Goal: Information Seeking & Learning: Learn about a topic

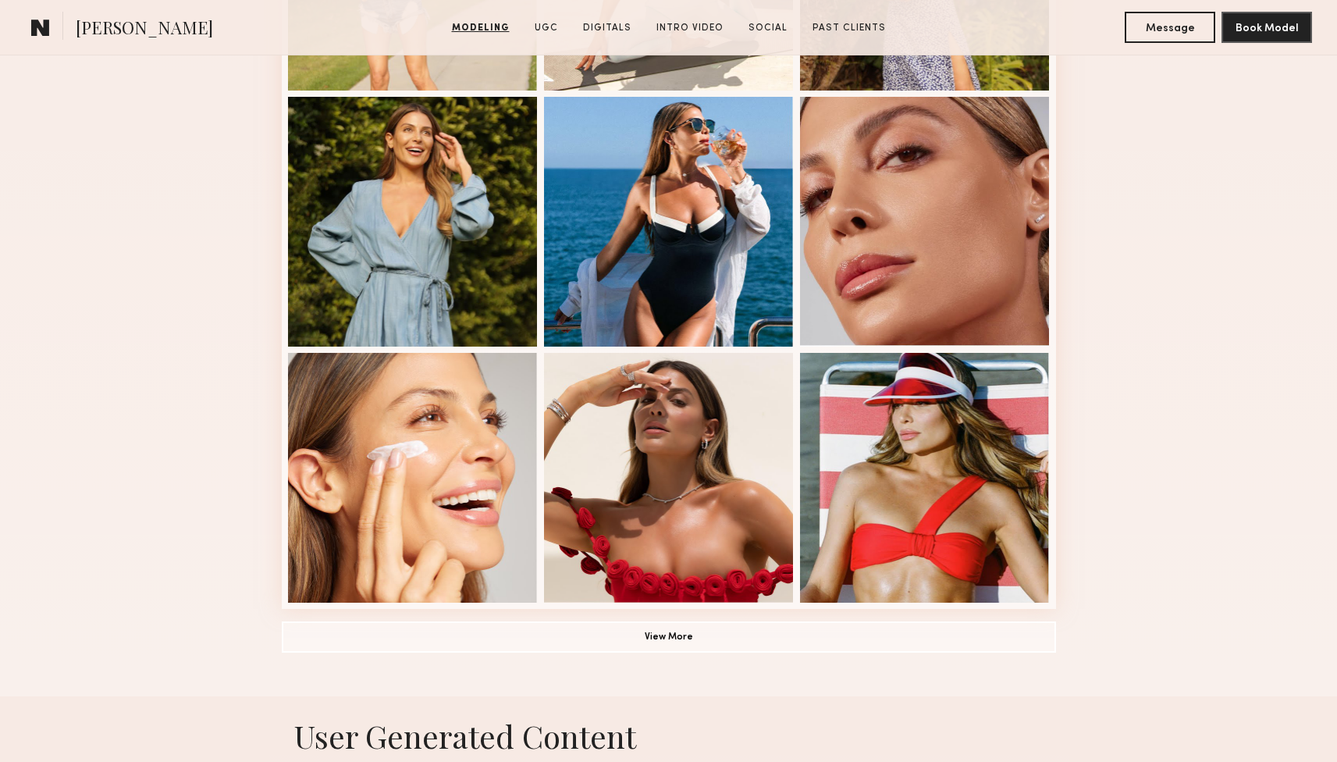
scroll to position [881, 0]
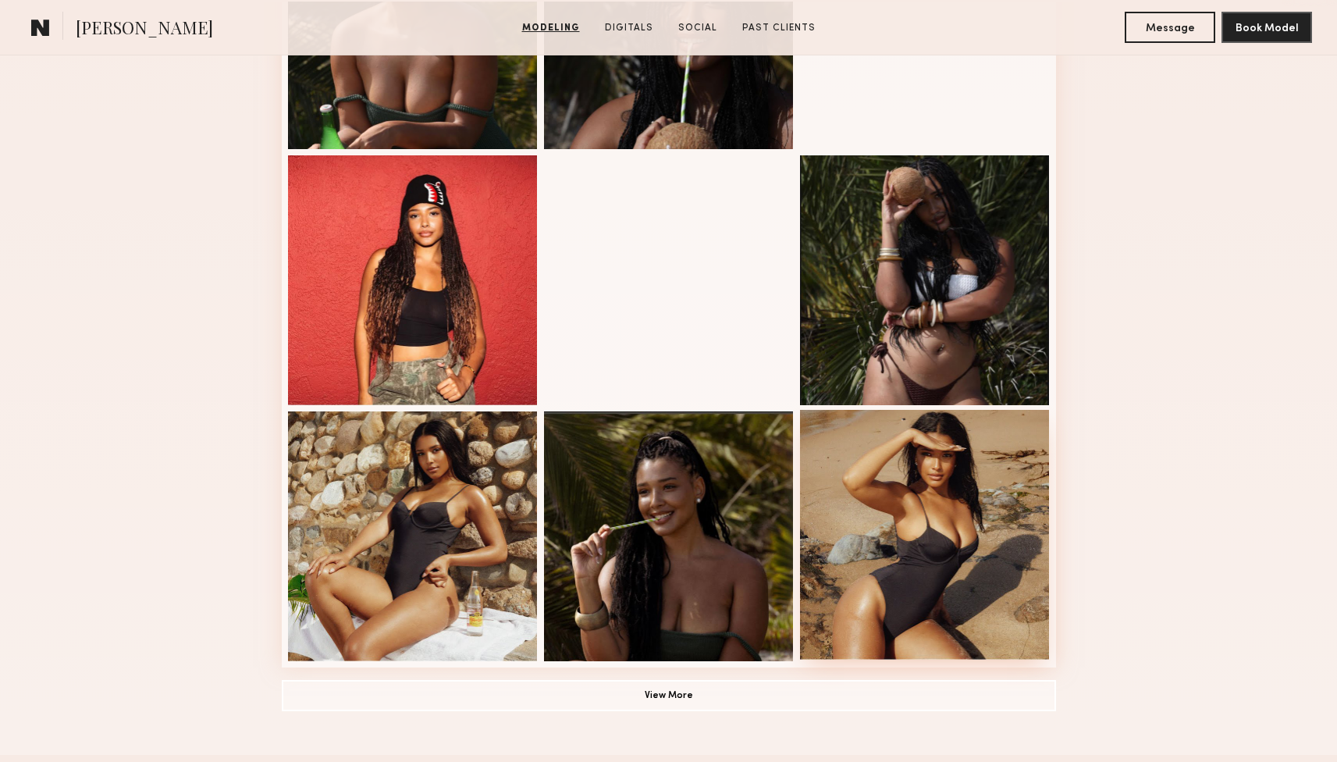
scroll to position [823, 0]
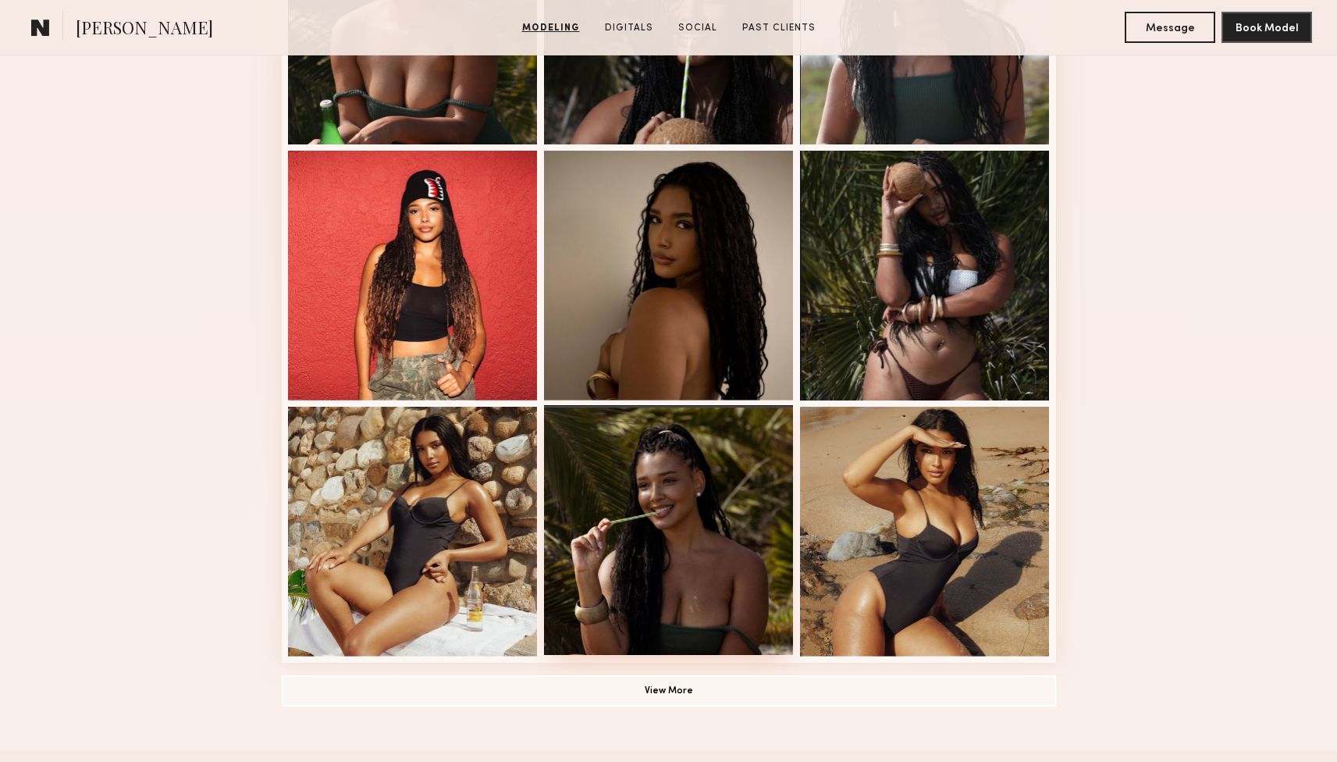
click at [613, 498] on div at bounding box center [669, 530] width 250 height 250
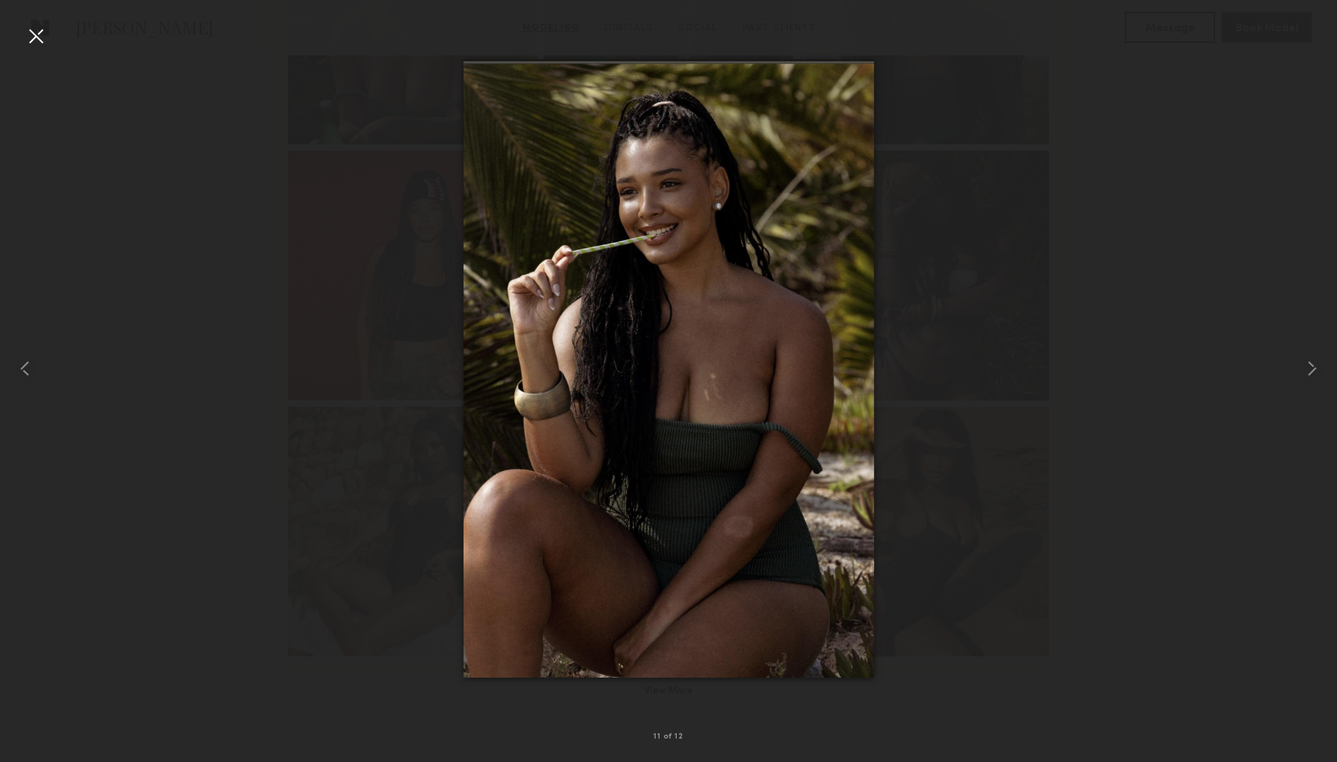
click at [48, 42] on div at bounding box center [35, 35] width 25 height 25
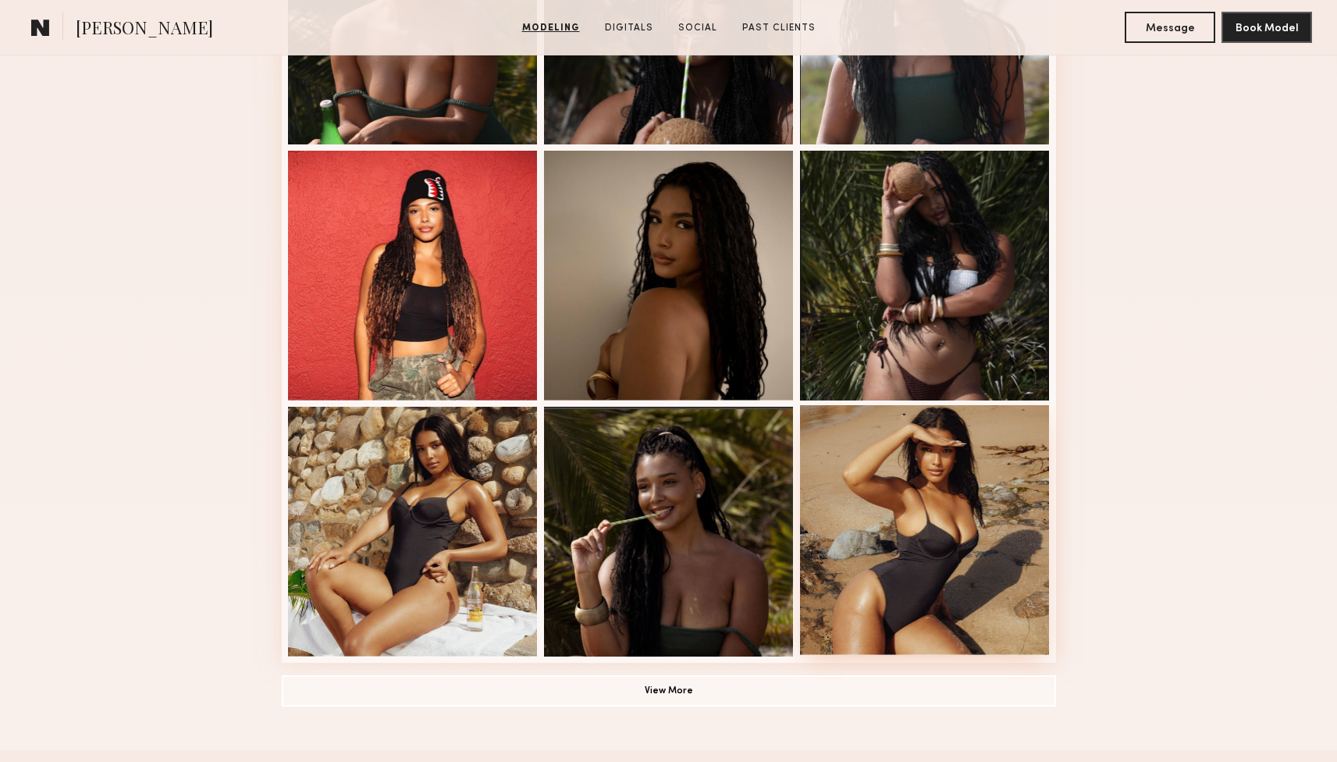
scroll to position [840, 0]
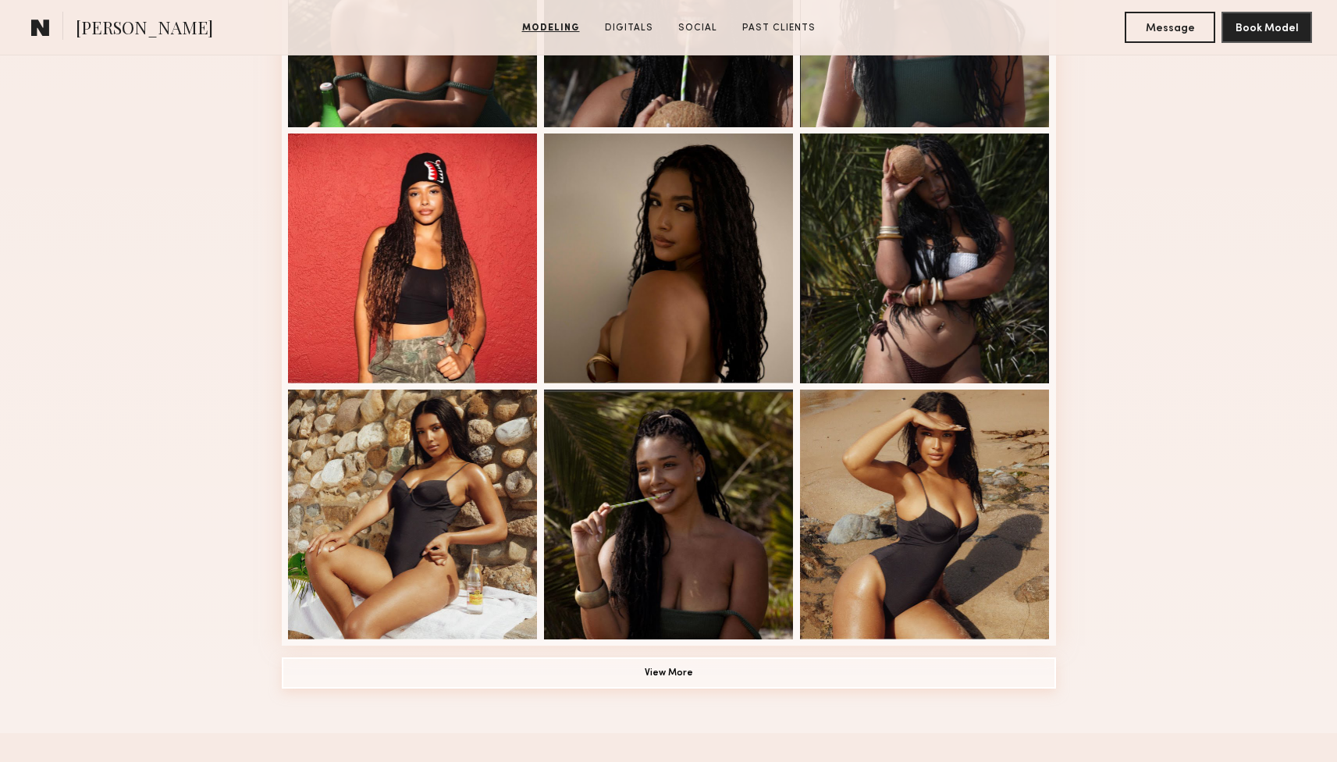
click at [696, 658] on button "View More" at bounding box center [669, 672] width 775 height 31
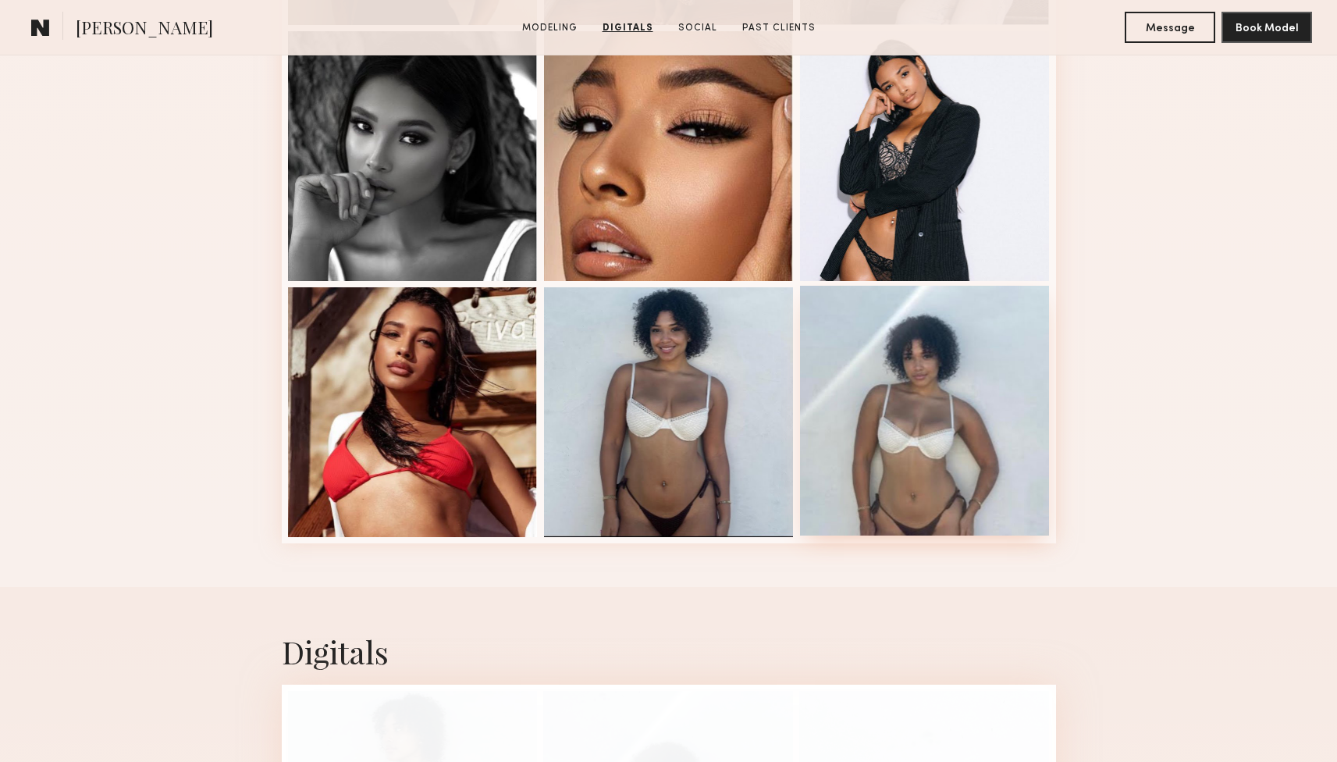
scroll to position [1638, 0]
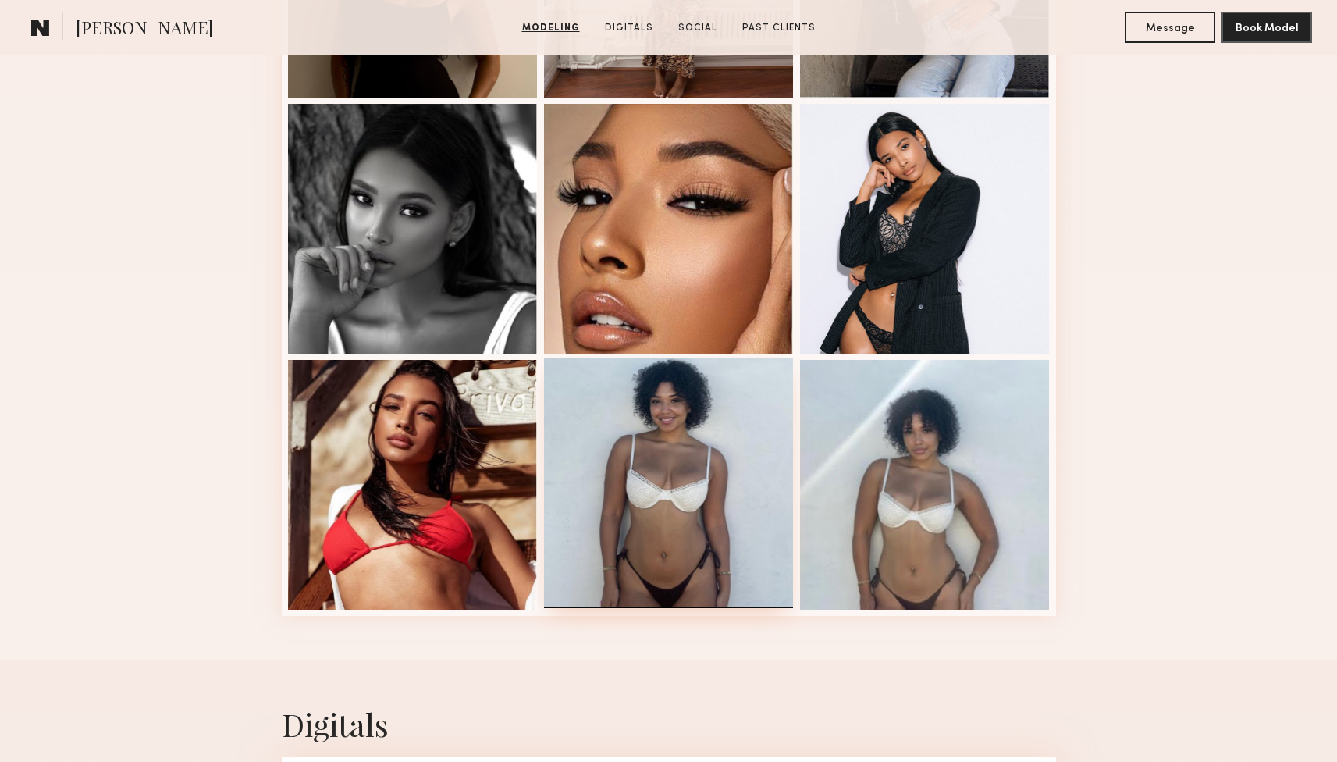
click at [739, 442] on div at bounding box center [669, 483] width 250 height 250
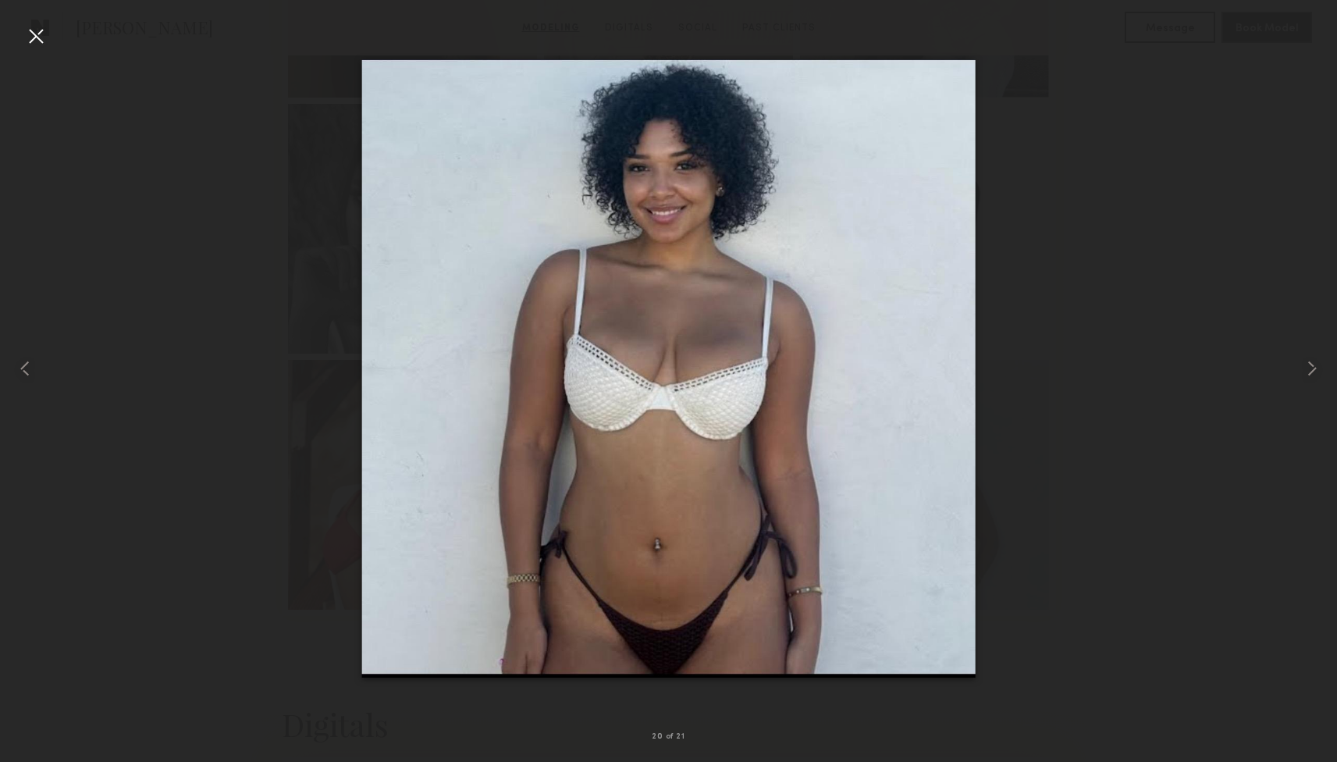
click at [36, 30] on div at bounding box center [35, 35] width 25 height 25
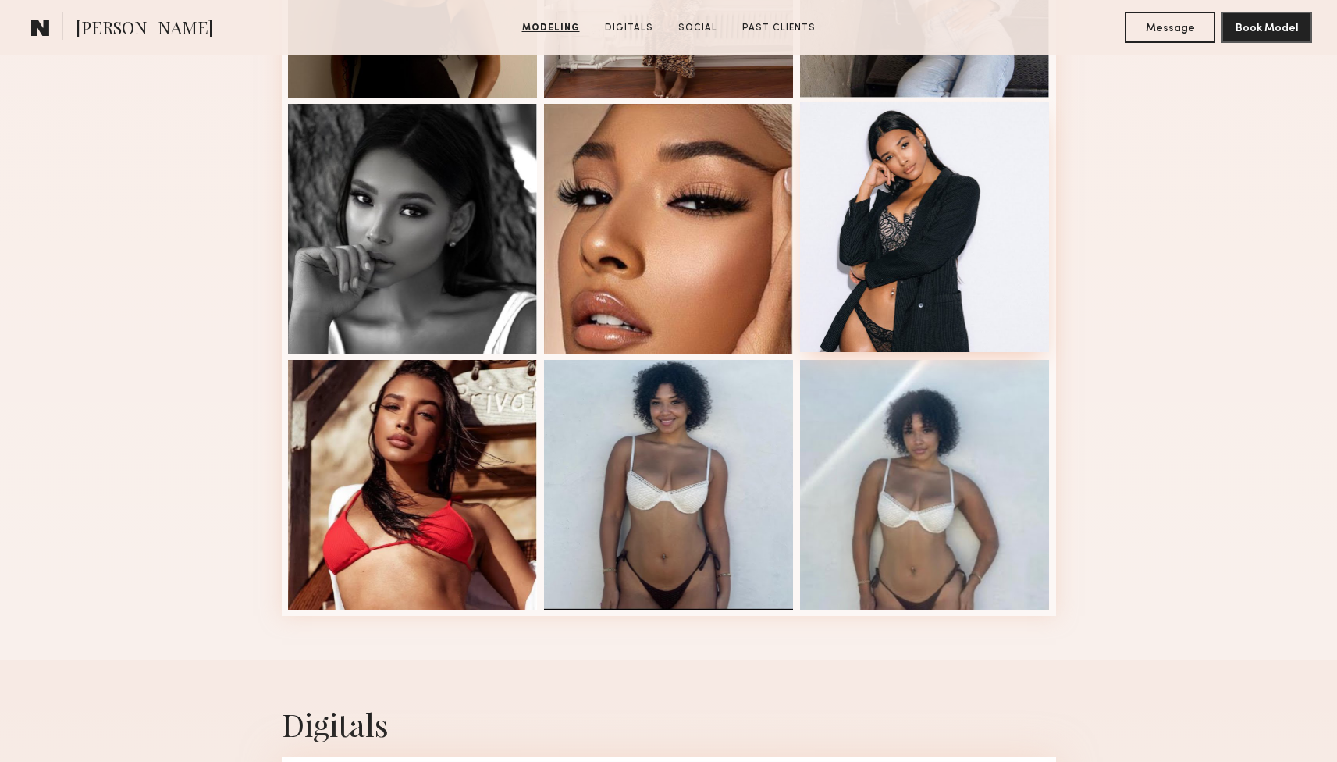
click at [887, 205] on div at bounding box center [925, 227] width 250 height 250
